Goal: Information Seeking & Learning: Learn about a topic

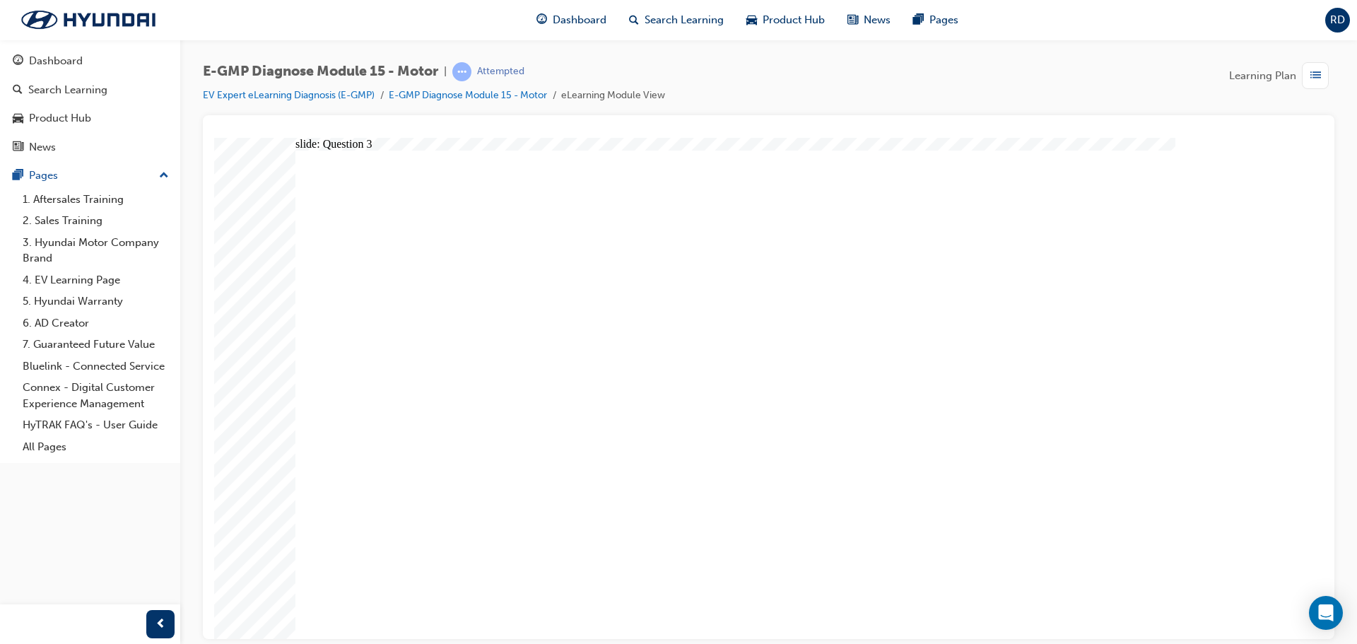
radio input "false"
radio input "true"
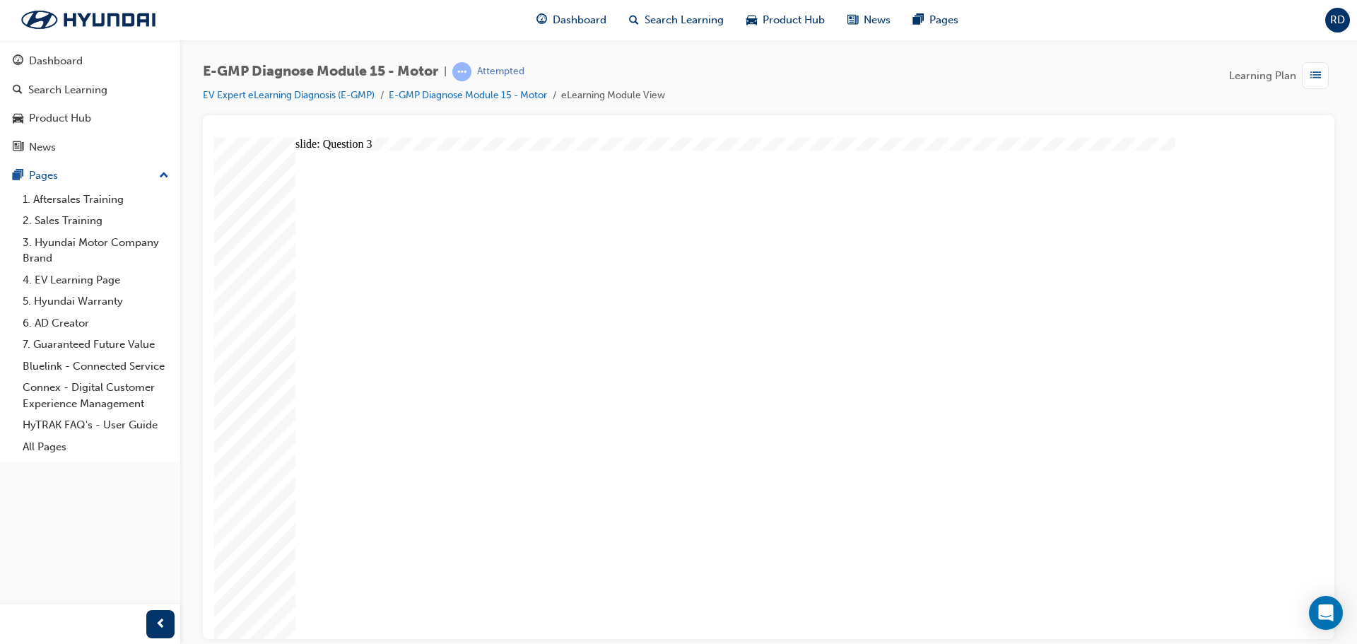
radio input "true"
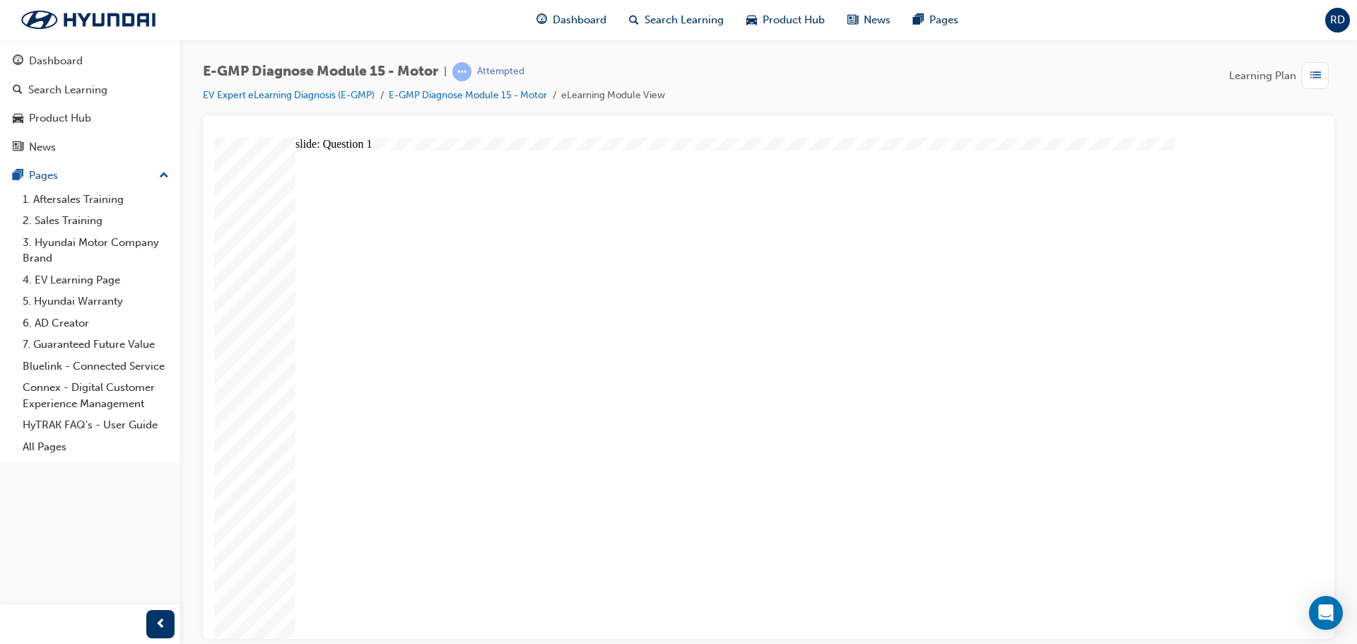
radio input "true"
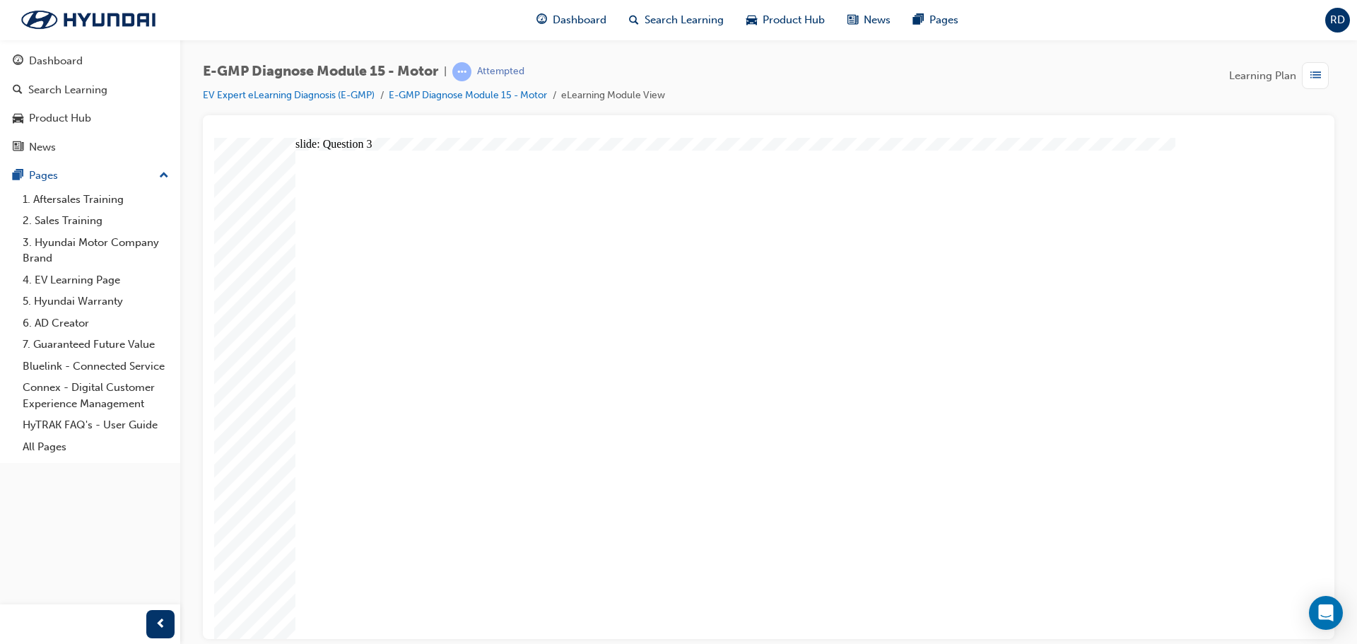
radio input "true"
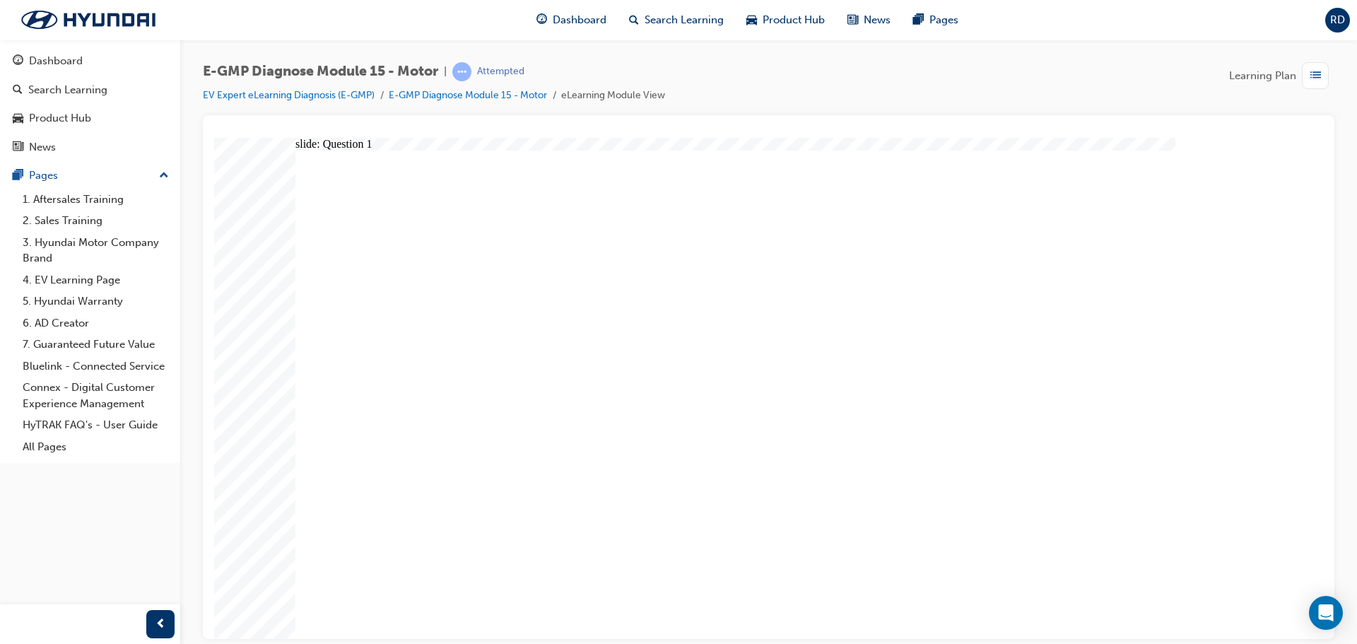
radio input "true"
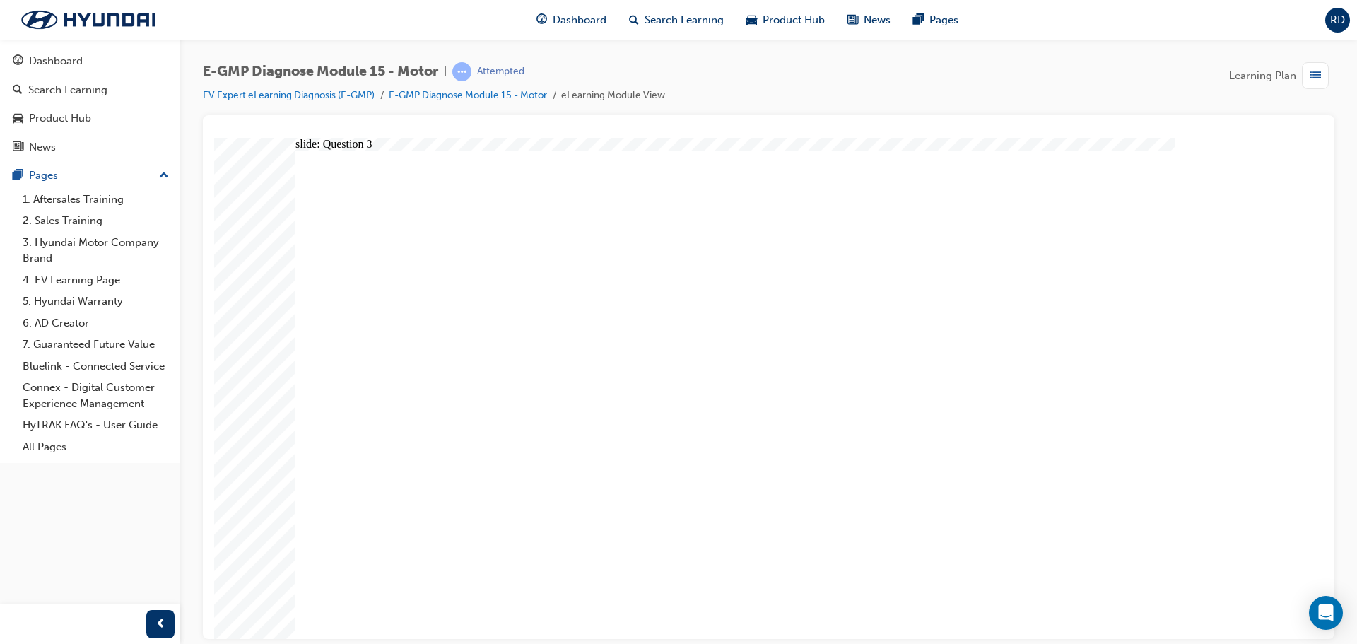
radio input "true"
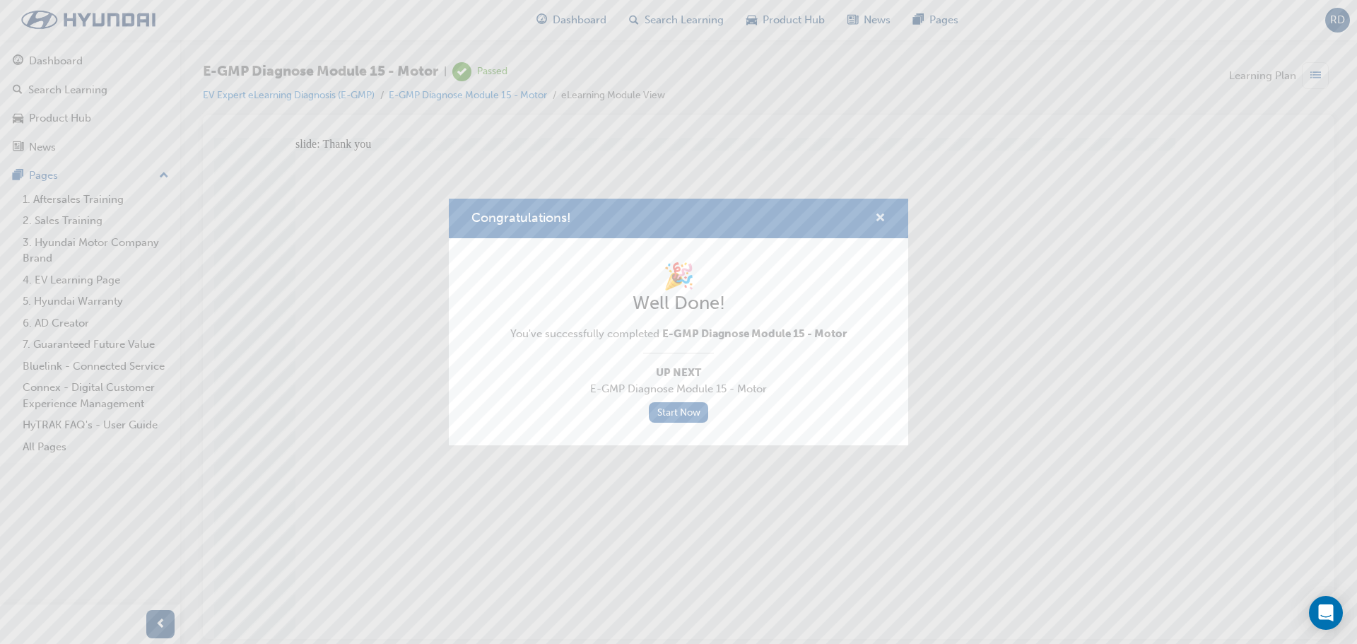
click at [885, 216] on span "cross-icon" at bounding box center [880, 219] width 11 height 13
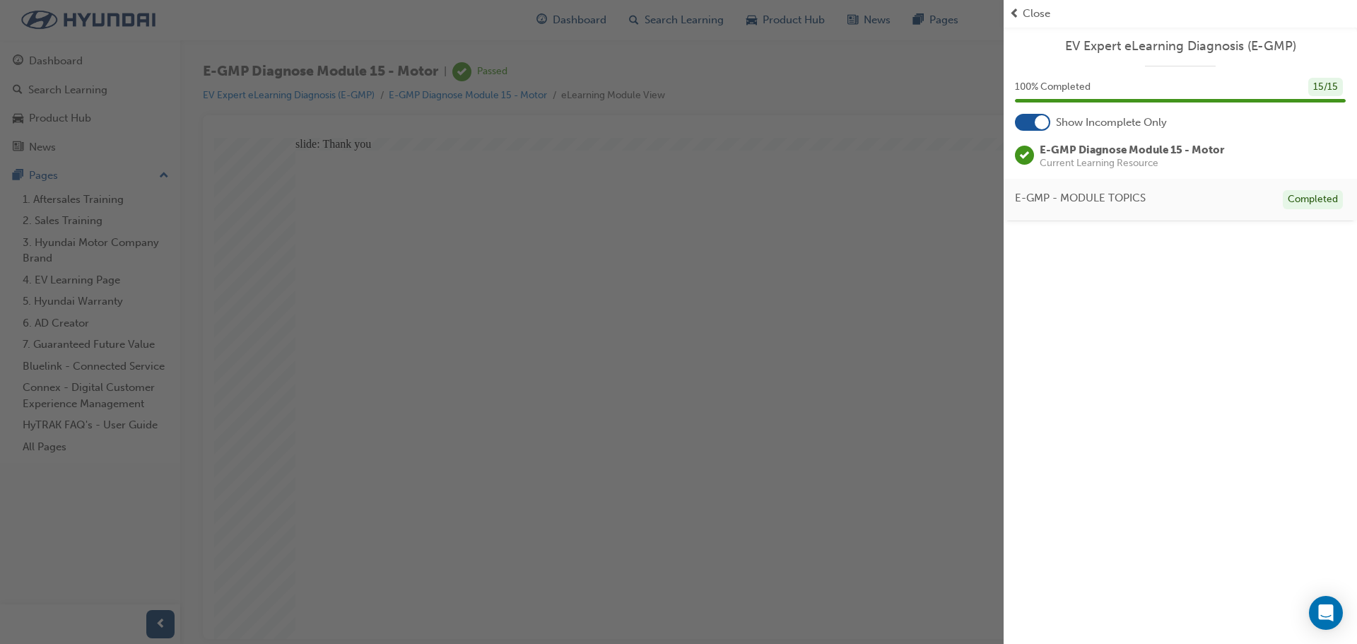
click at [652, 379] on div "button" at bounding box center [501, 322] width 1003 height 644
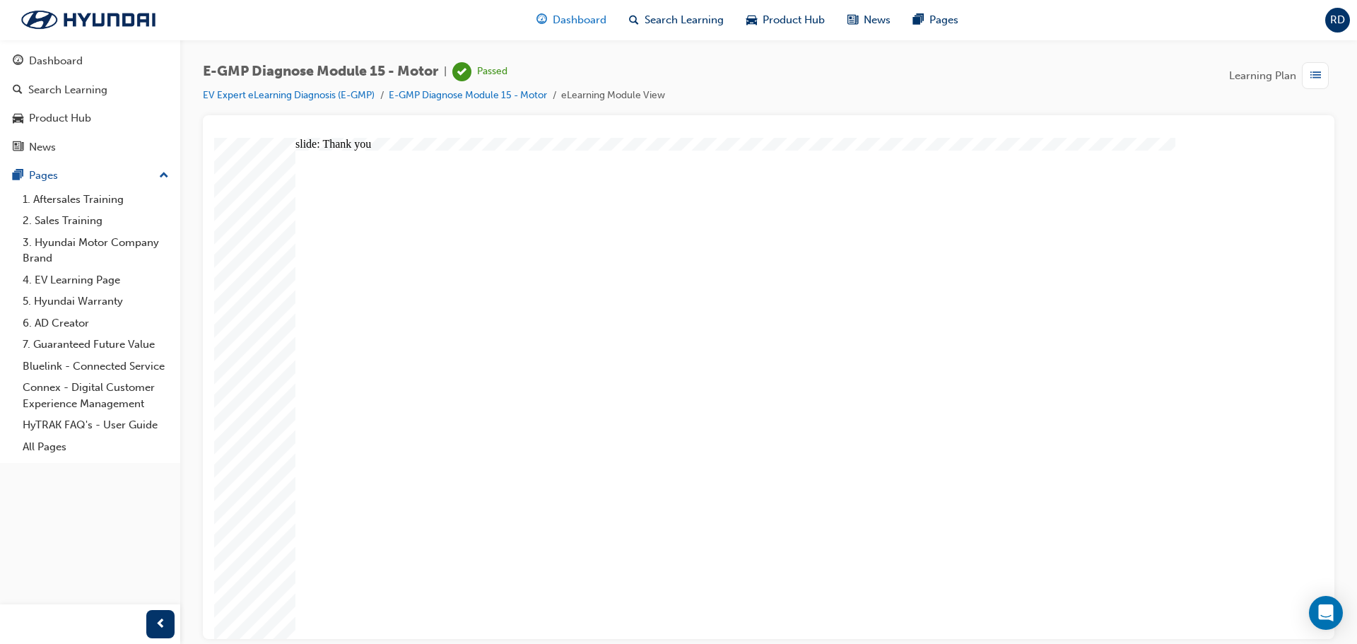
click at [562, 19] on span "Dashboard" at bounding box center [580, 20] width 54 height 16
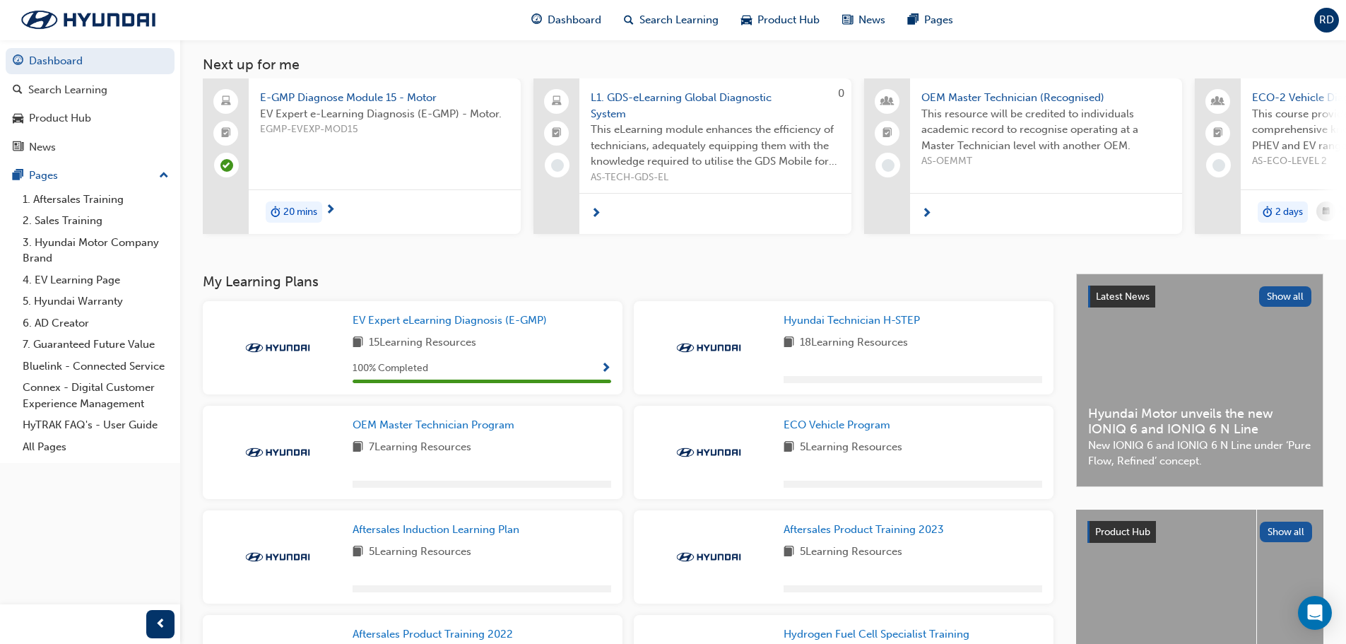
scroll to position [210, 0]
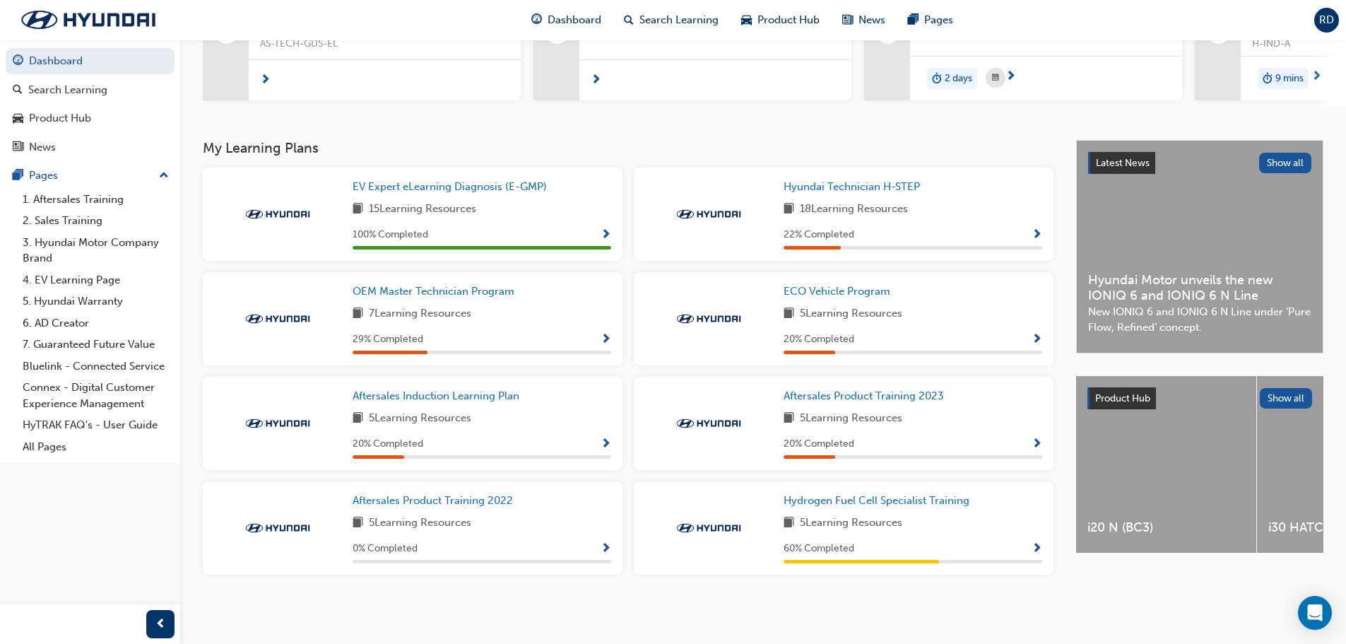
click at [607, 231] on span "Show Progress" at bounding box center [606, 235] width 11 height 13
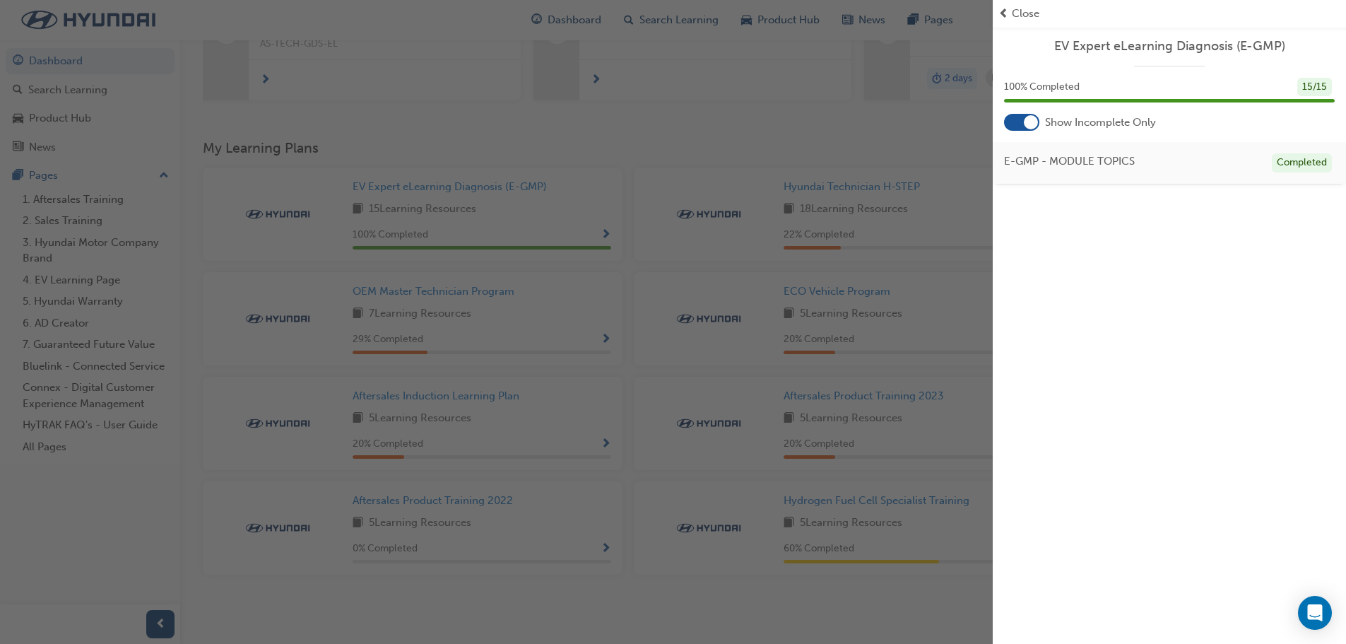
click at [599, 166] on div "button" at bounding box center [496, 322] width 993 height 644
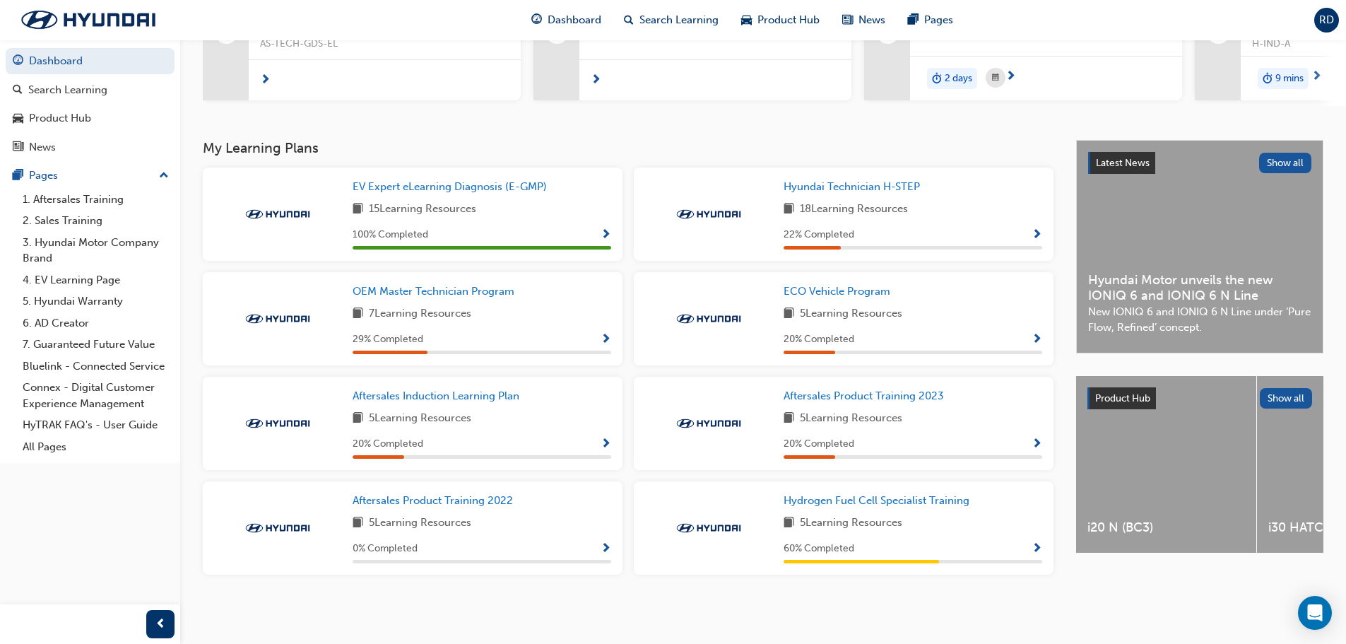
click at [609, 337] on span "Show Progress" at bounding box center [606, 340] width 11 height 13
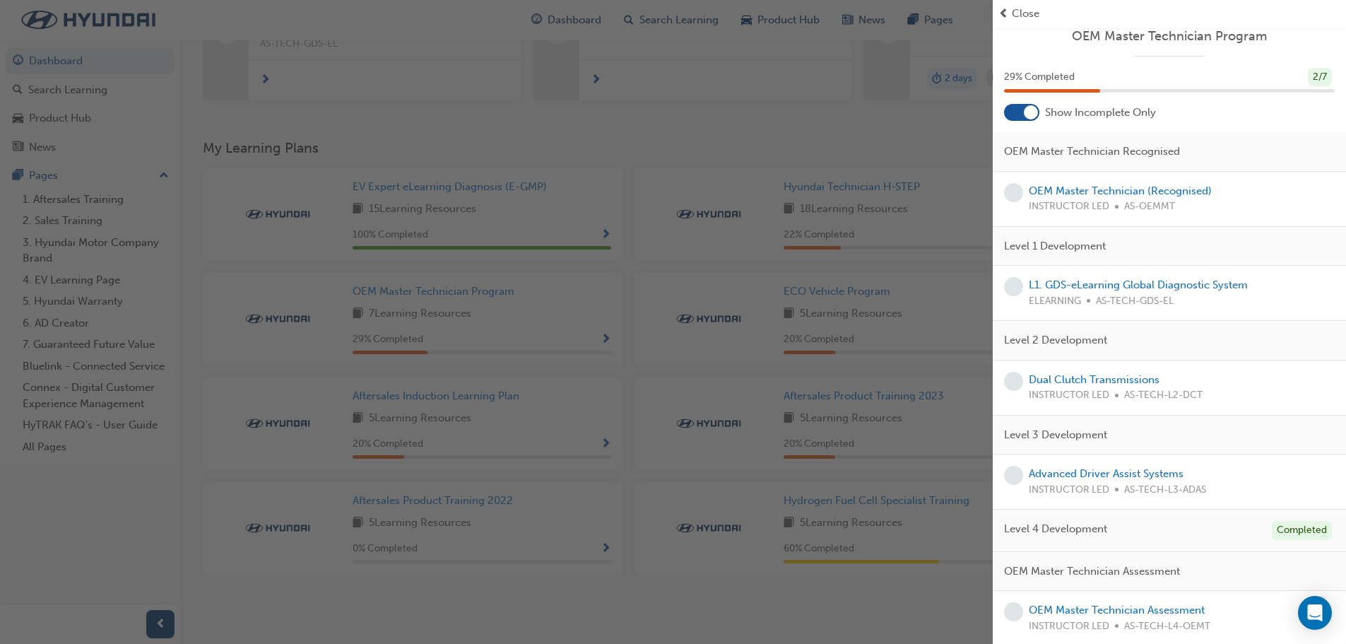
scroll to position [12, 0]
click at [643, 420] on div "button" at bounding box center [496, 322] width 993 height 644
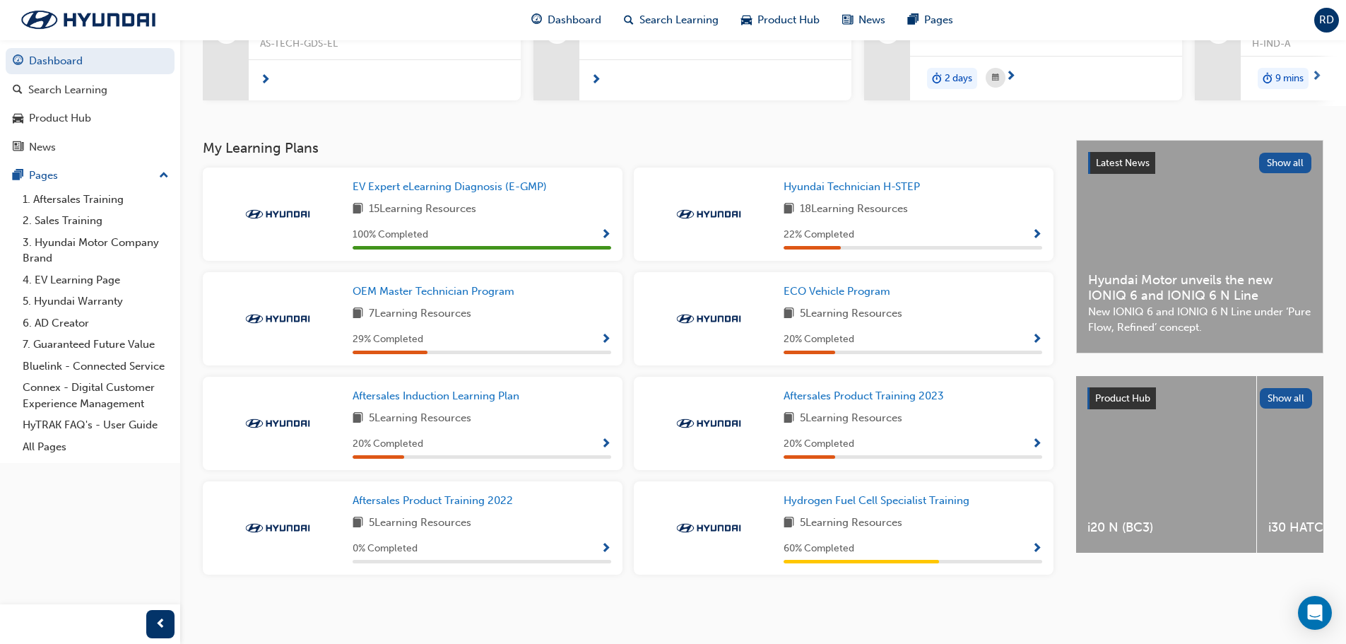
click at [1035, 338] on span "Show Progress" at bounding box center [1037, 340] width 11 height 13
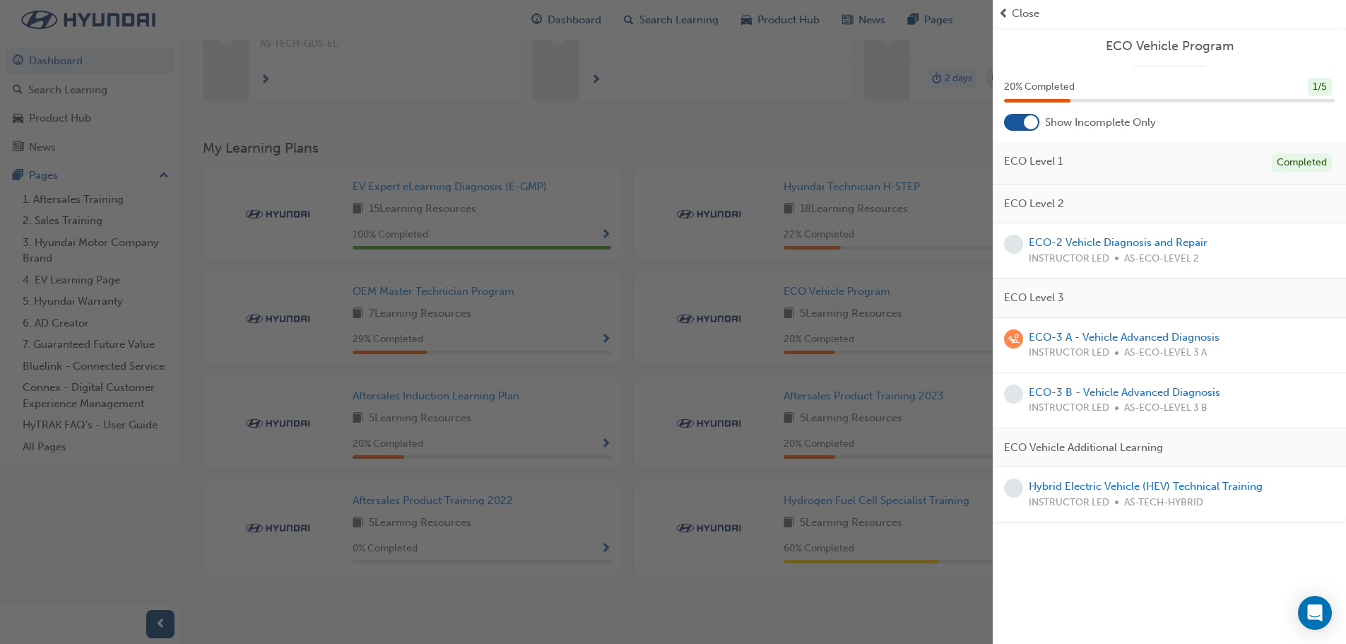
click at [701, 338] on div "button" at bounding box center [496, 322] width 993 height 644
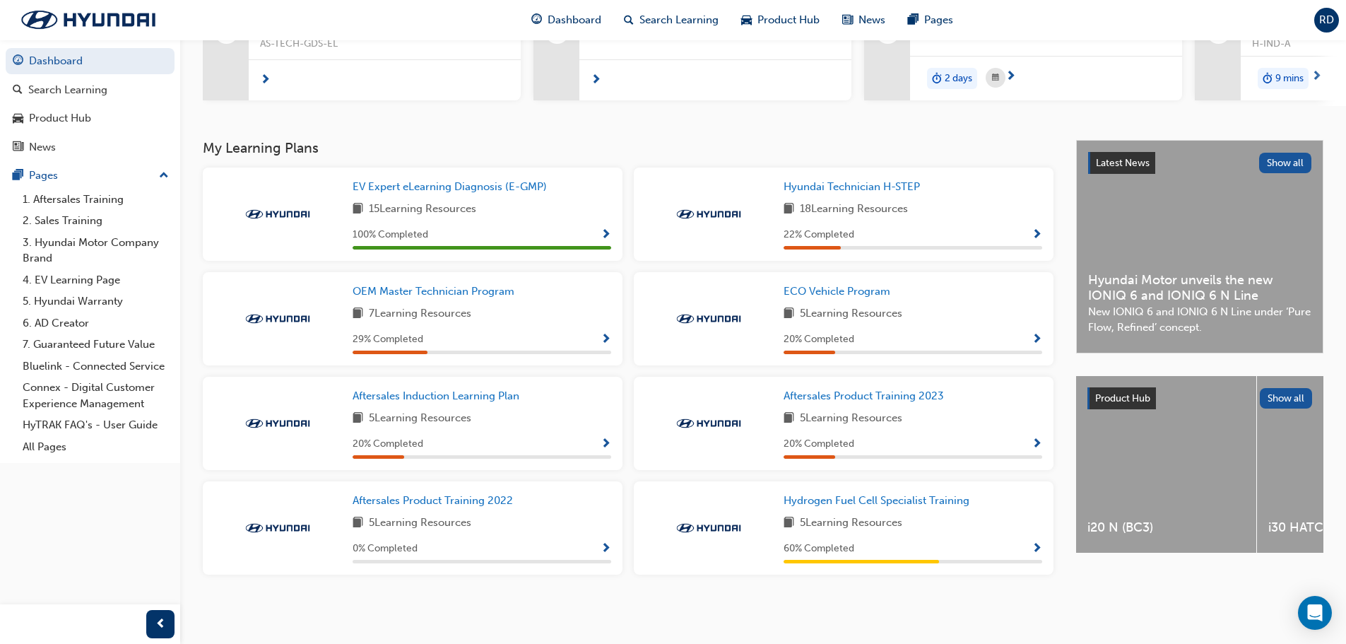
click at [1041, 232] on span "Show Progress" at bounding box center [1037, 235] width 11 height 13
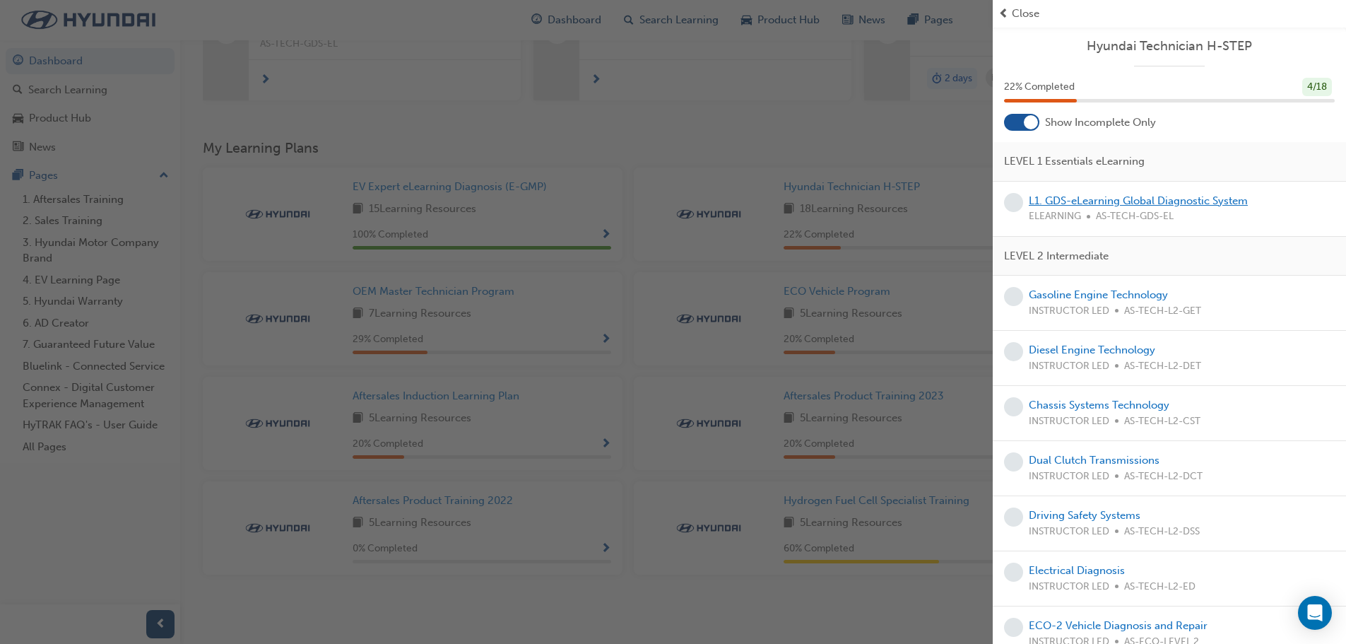
click at [1132, 200] on link "L1. GDS-eLearning Global Diagnostic System" at bounding box center [1138, 200] width 219 height 13
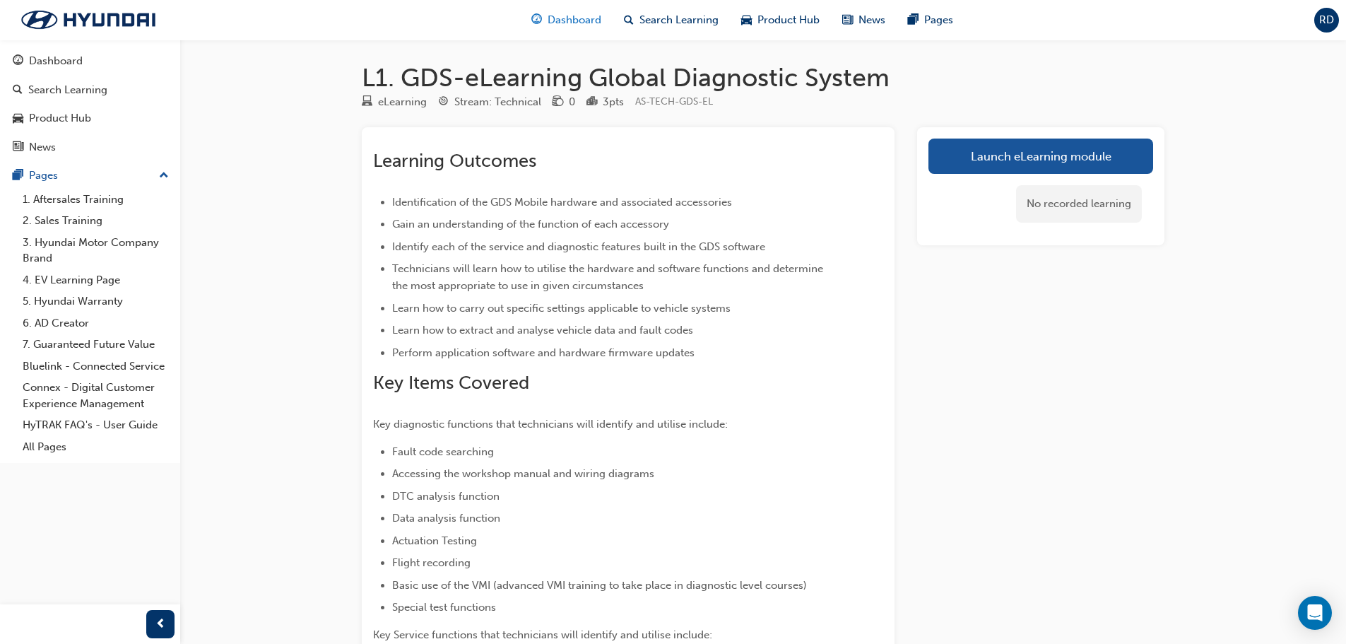
click at [584, 18] on span "Dashboard" at bounding box center [575, 20] width 54 height 16
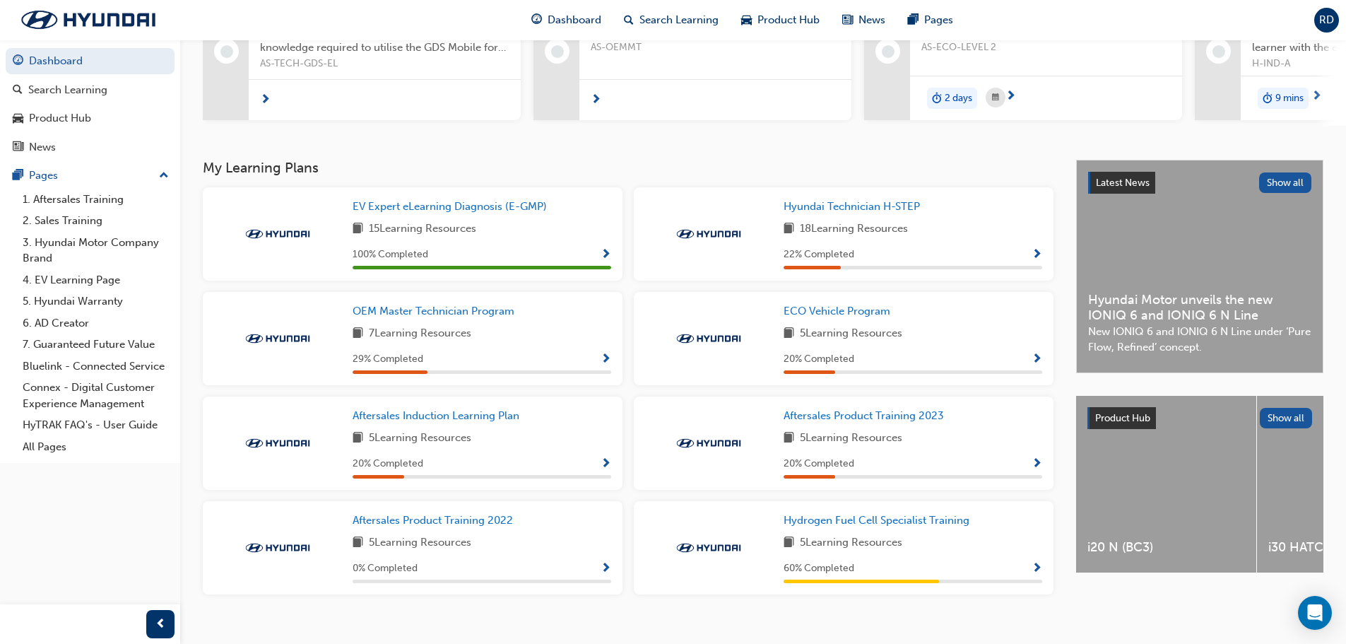
scroll to position [210, 0]
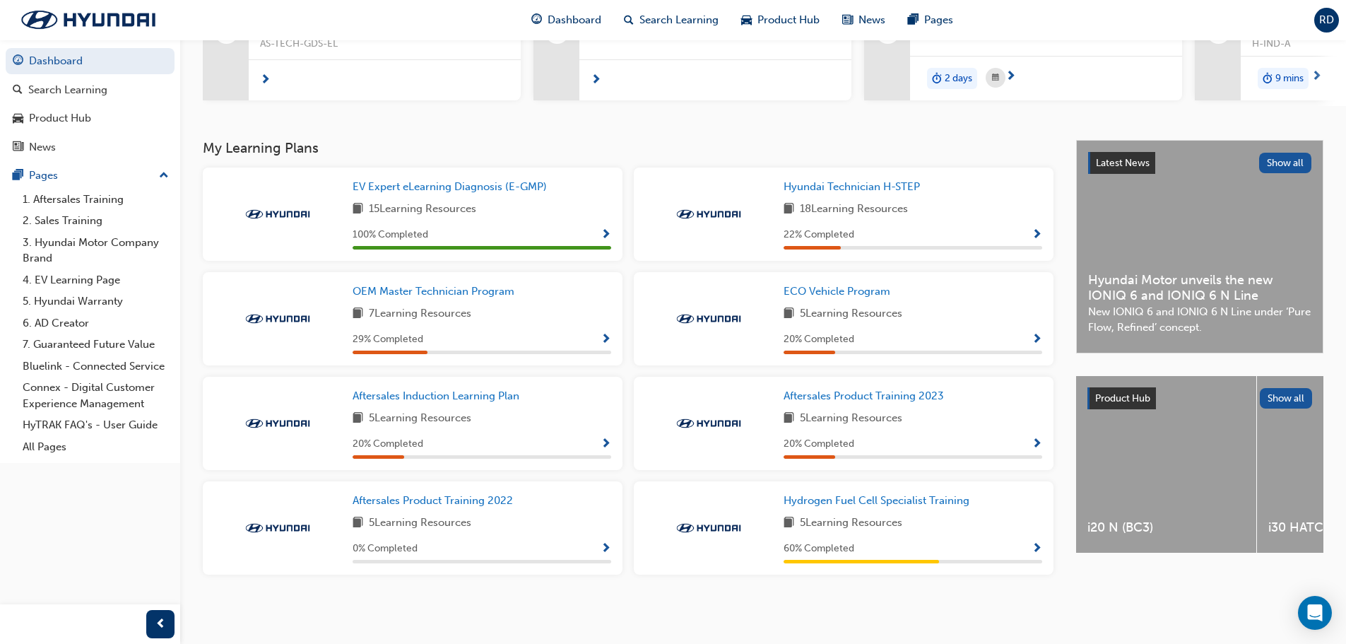
click at [609, 339] on span "Show Progress" at bounding box center [606, 340] width 11 height 13
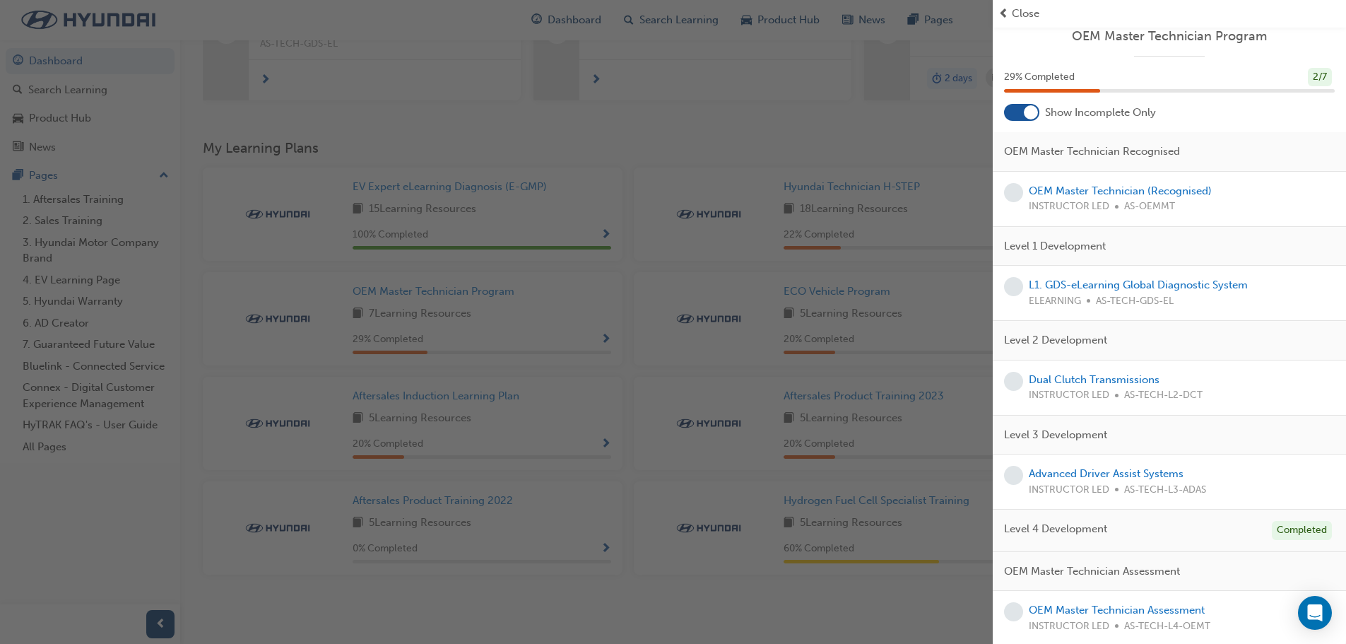
scroll to position [12, 0]
click at [1153, 284] on link "L1. GDS-eLearning Global Diagnostic System" at bounding box center [1138, 282] width 219 height 13
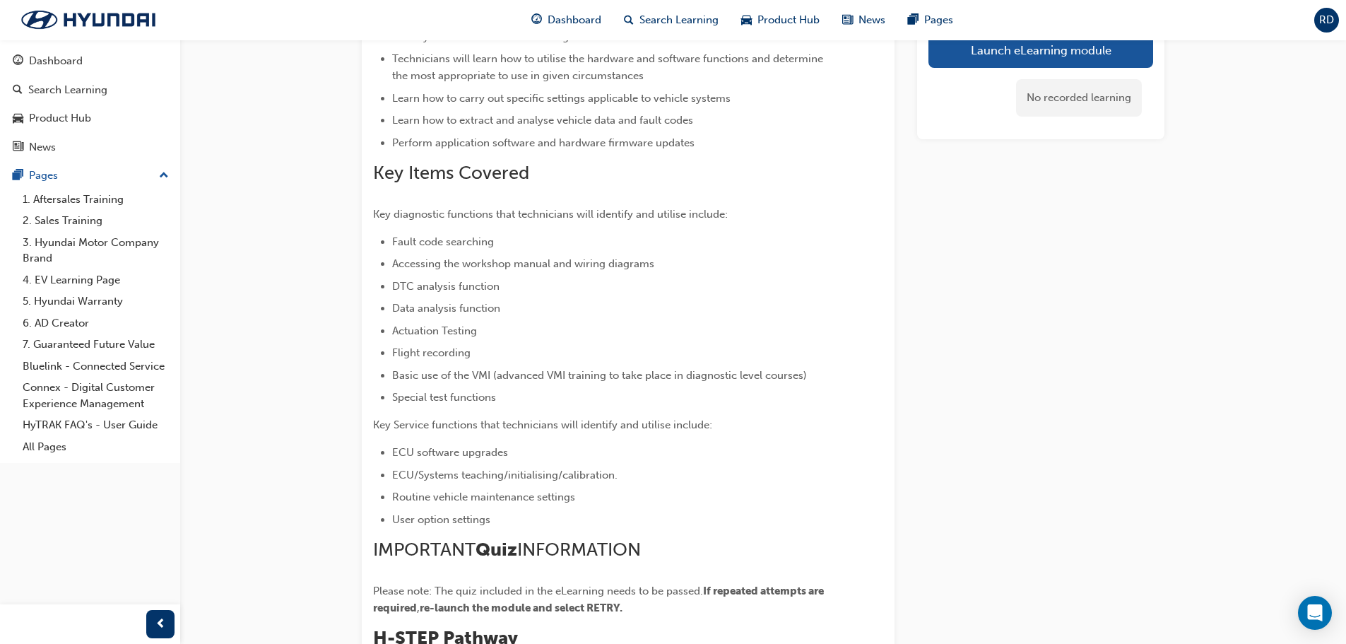
click at [1083, 72] on div "No recorded learning" at bounding box center [1041, 98] width 225 height 60
click at [1085, 61] on link "Launch eLearning module" at bounding box center [1041, 50] width 225 height 35
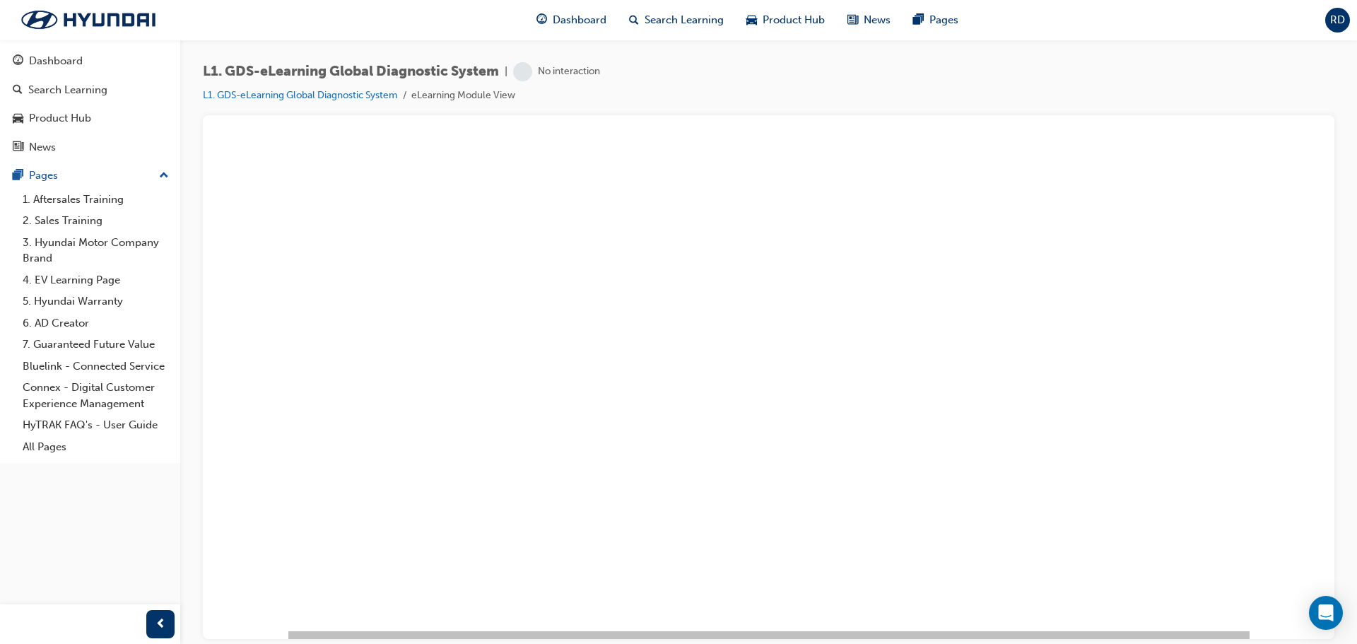
scroll to position [29, 0]
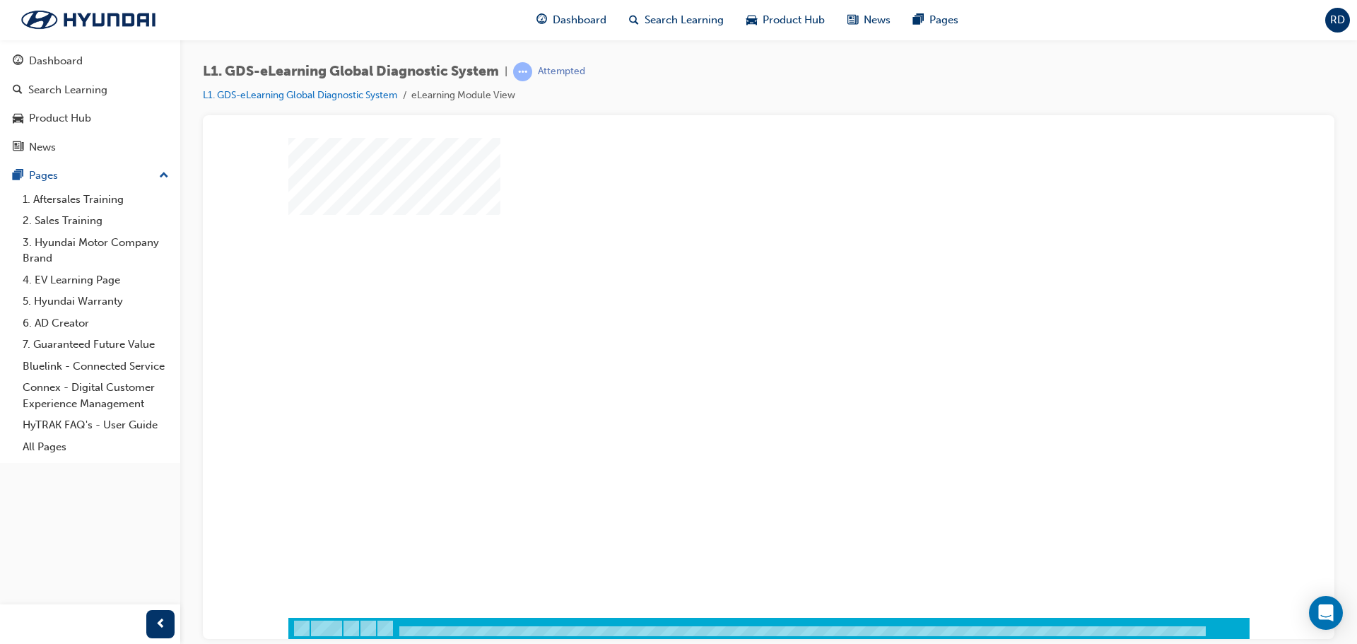
click at [728, 318] on div "play" at bounding box center [728, 318] width 0 height 0
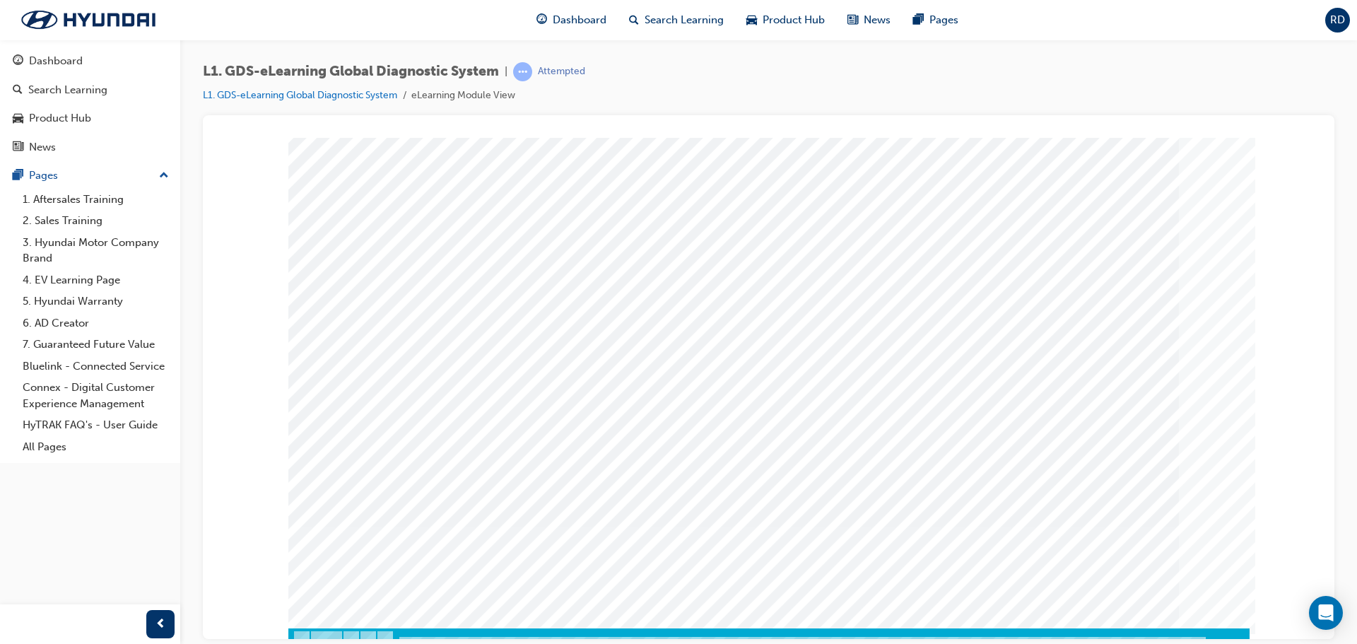
scroll to position [29, 0]
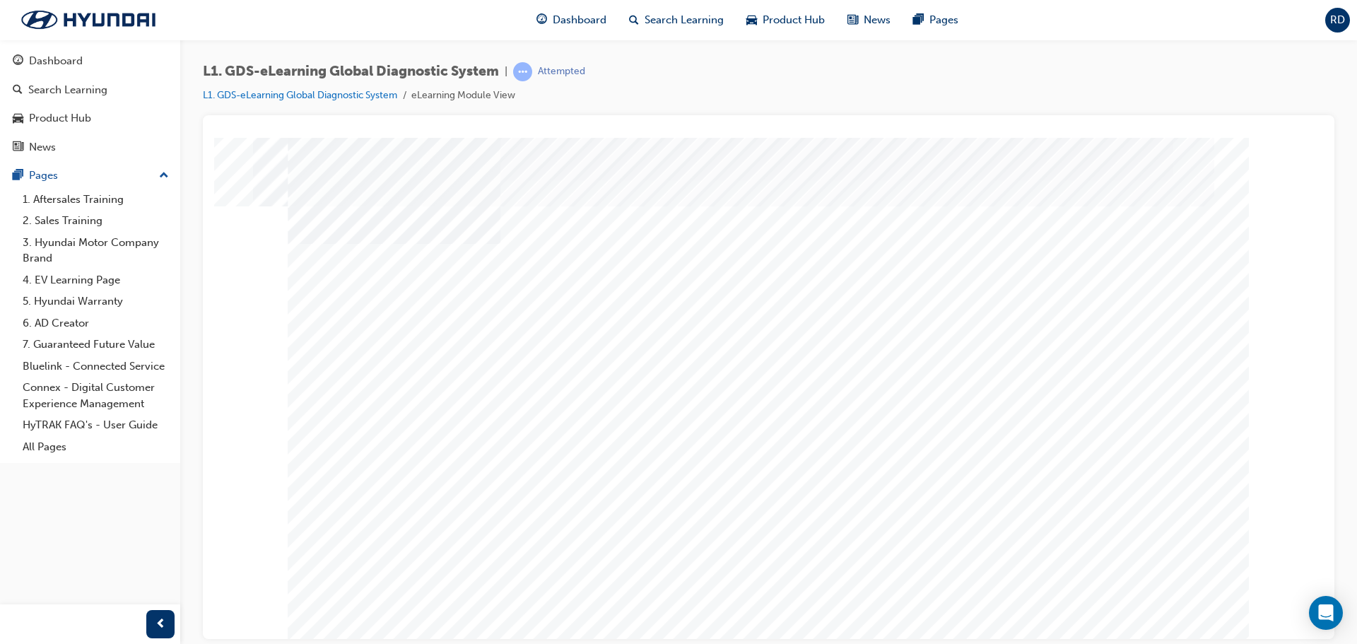
scroll to position [0, 0]
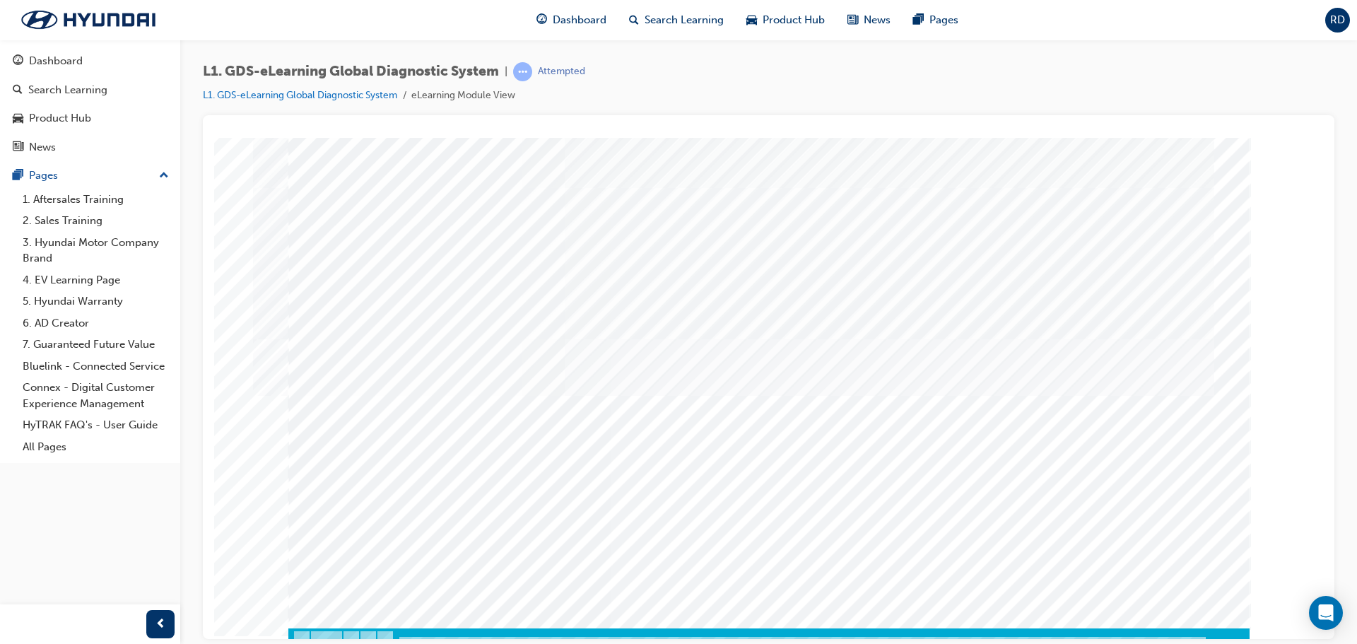
scroll to position [29, 0]
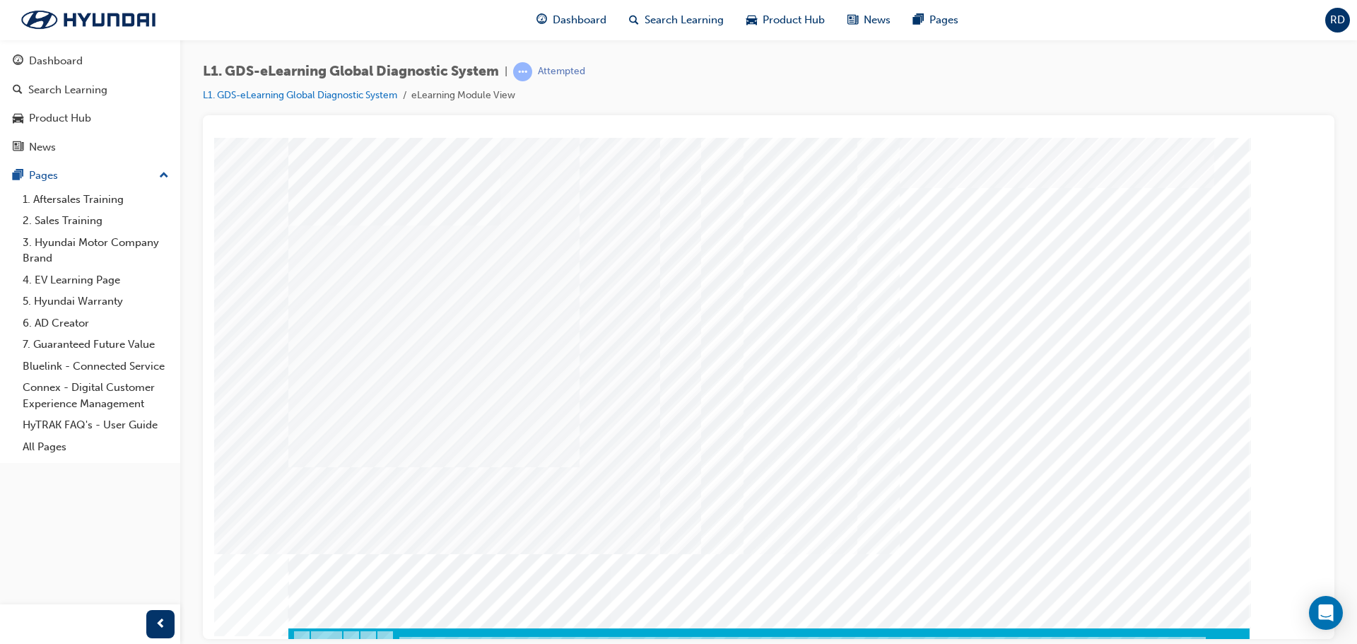
scroll to position [29, 0]
